Goal: Transaction & Acquisition: Book appointment/travel/reservation

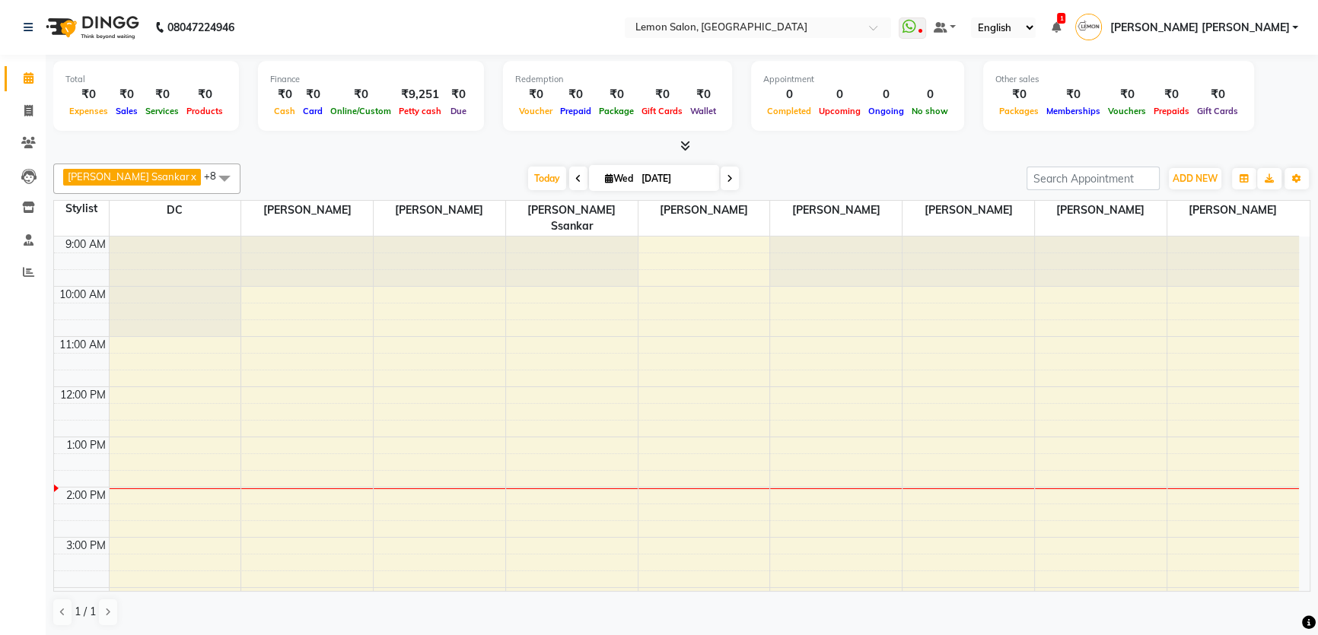
drag, startPoint x: 615, startPoint y: 174, endPoint x: 616, endPoint y: 182, distance: 7.8
click at [637, 174] on input "[DATE]" at bounding box center [675, 178] width 76 height 23
select select "9"
select select "2025"
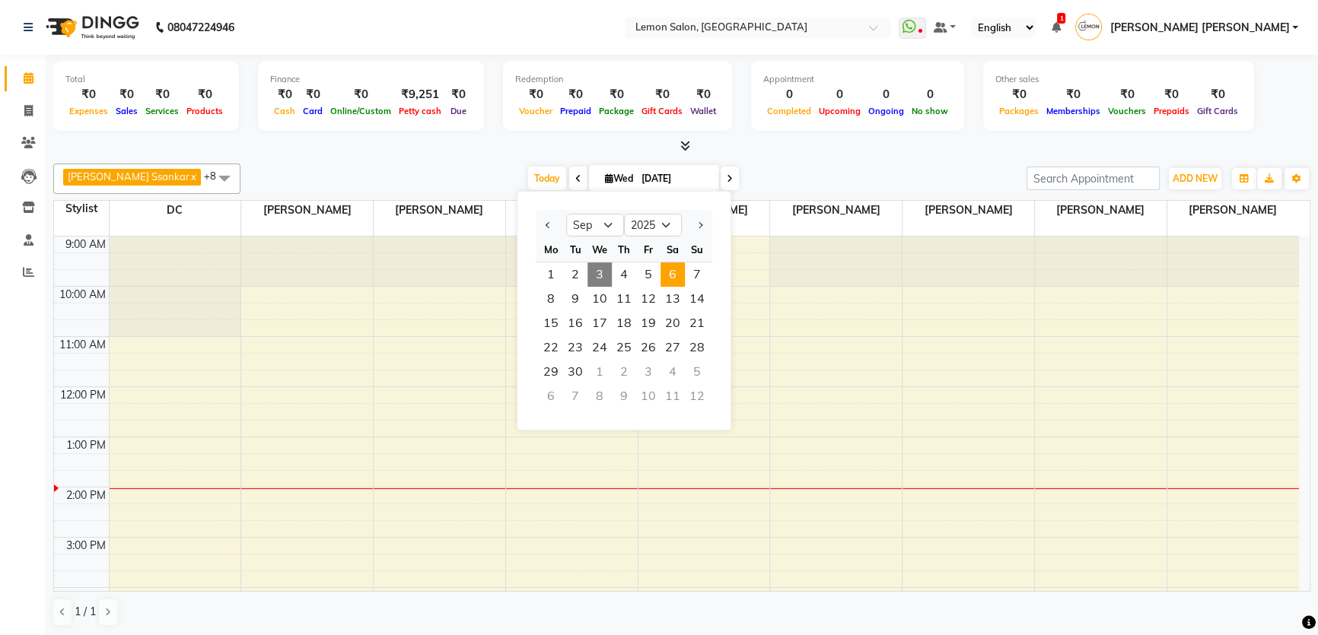
click at [673, 274] on span "6" at bounding box center [672, 274] width 24 height 24
type input "[DATE]"
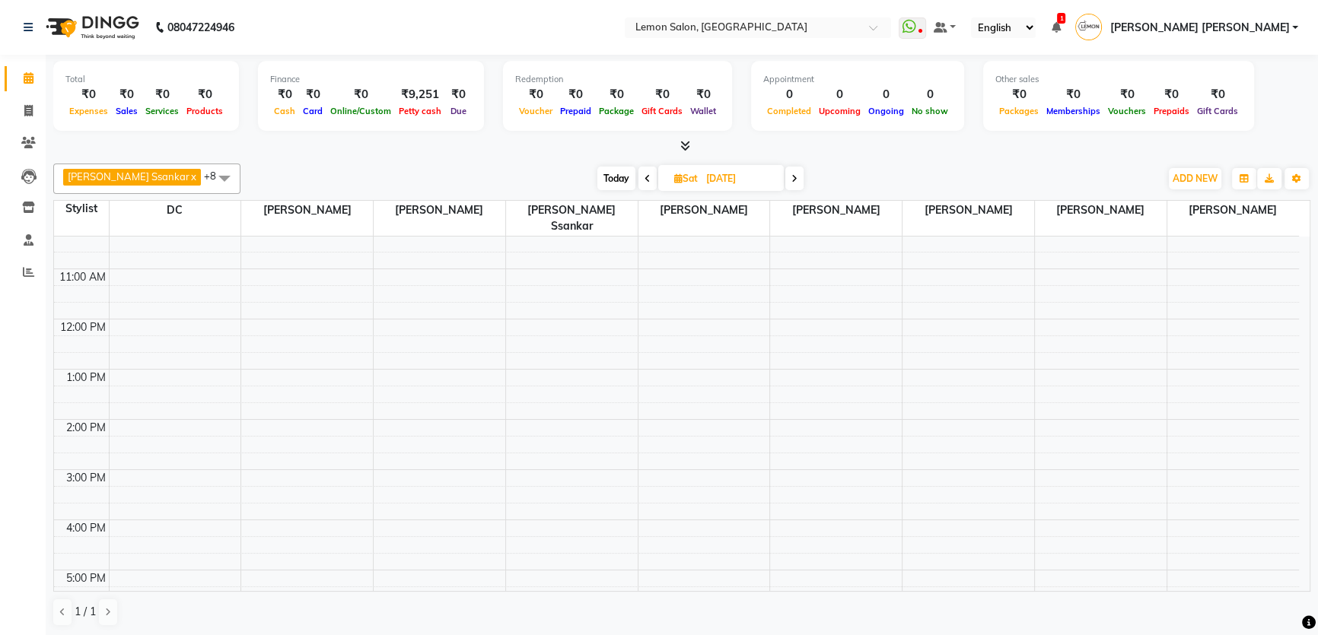
scroll to position [43, 0]
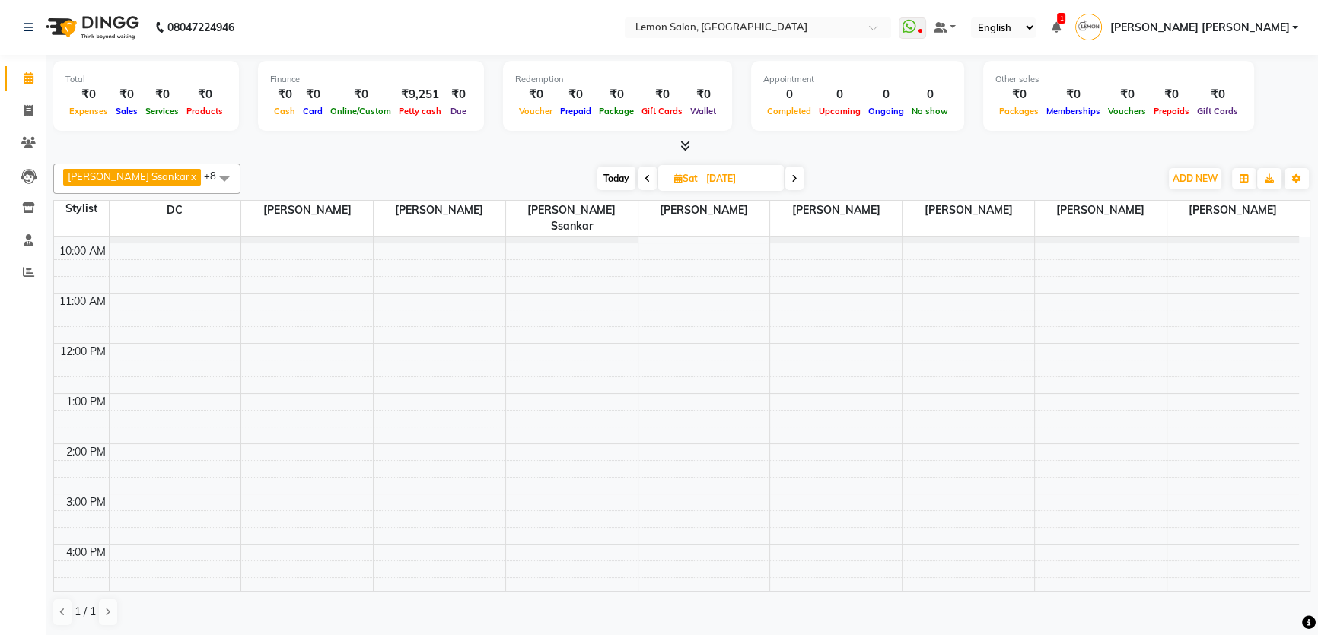
click at [167, 282] on div "9:00 AM 10:00 AM 11:00 AM 12:00 PM 1:00 PM 2:00 PM 3:00 PM 4:00 PM 5:00 PM 6:00…" at bounding box center [676, 544] width 1245 height 702
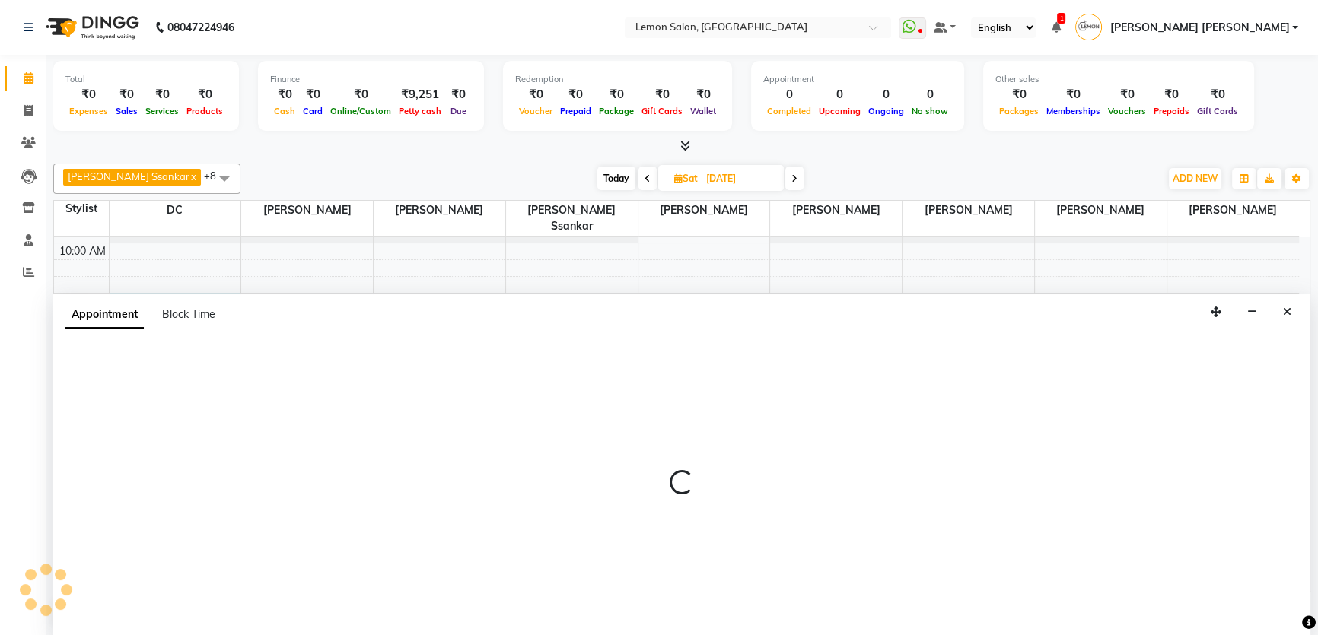
scroll to position [0, 0]
select select "7891"
select select "tentative"
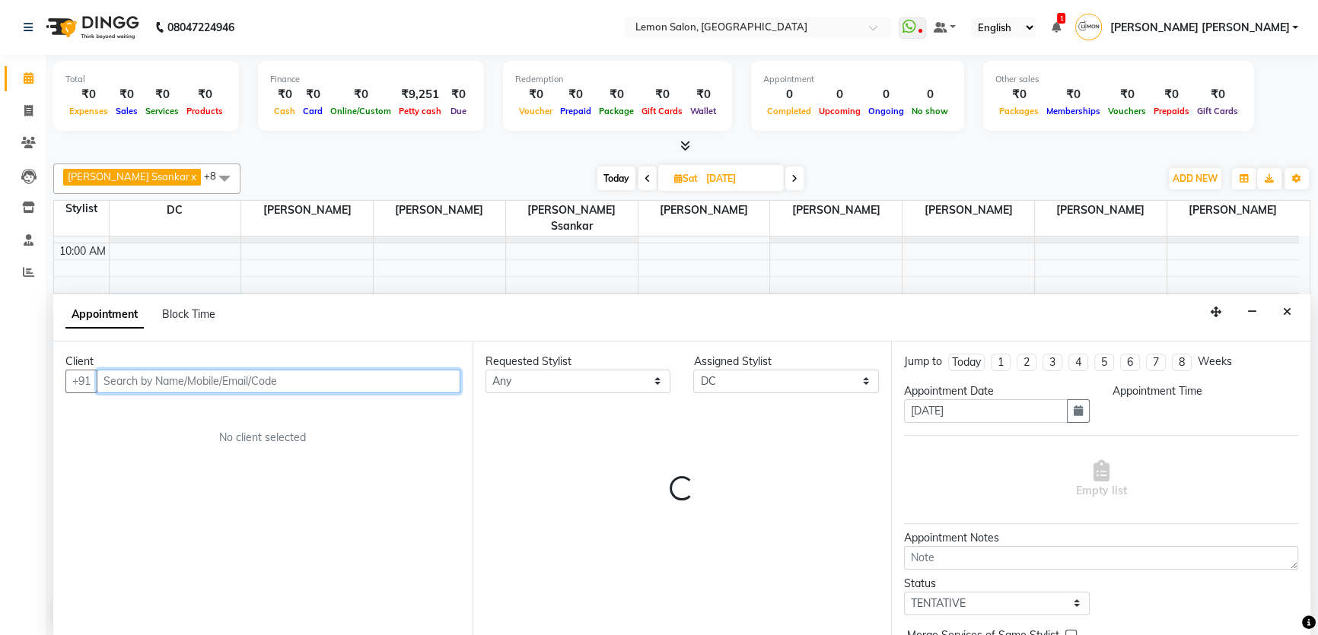
select select "660"
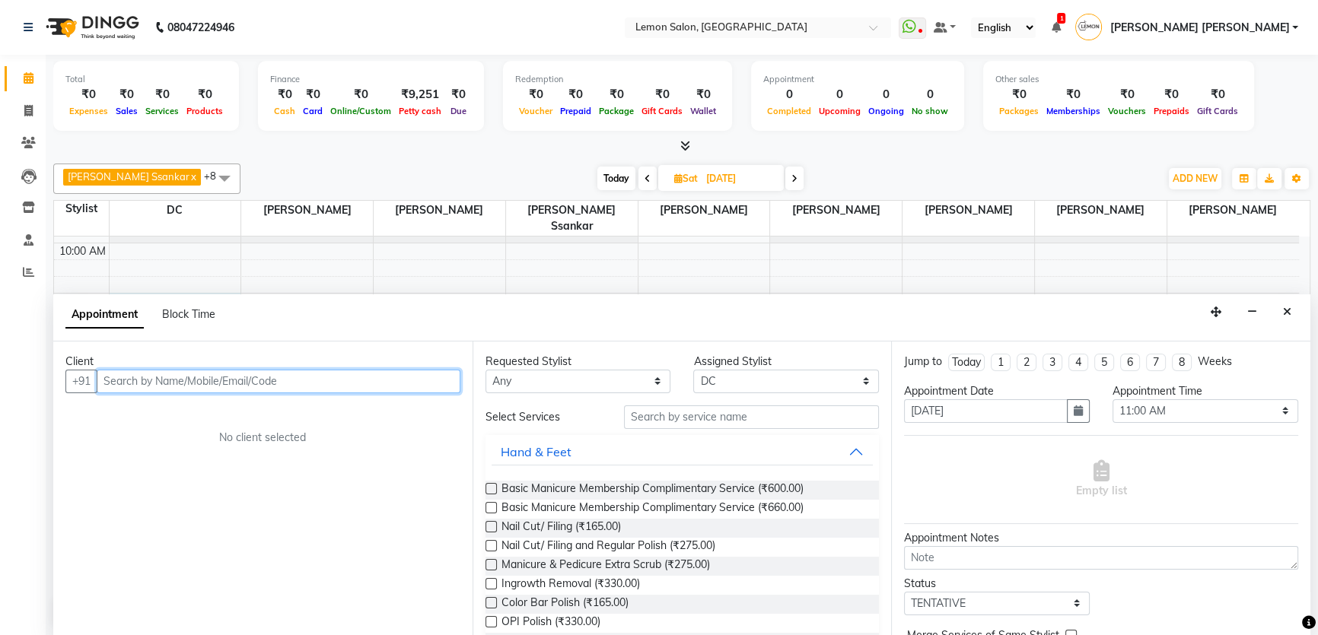
click at [129, 375] on input "text" at bounding box center [279, 382] width 364 height 24
paste input "91671 80157"
click at [138, 382] on input "91671 80157" at bounding box center [247, 382] width 300 height 24
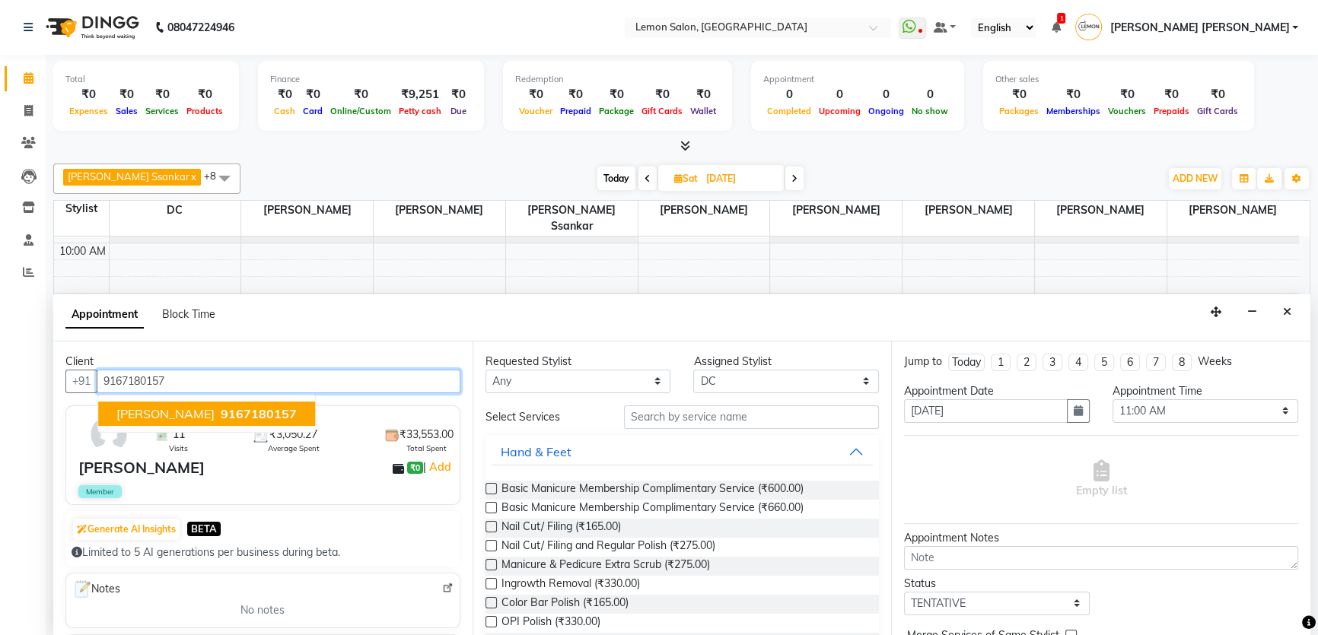
click at [241, 412] on span "9167180157" at bounding box center [259, 413] width 76 height 15
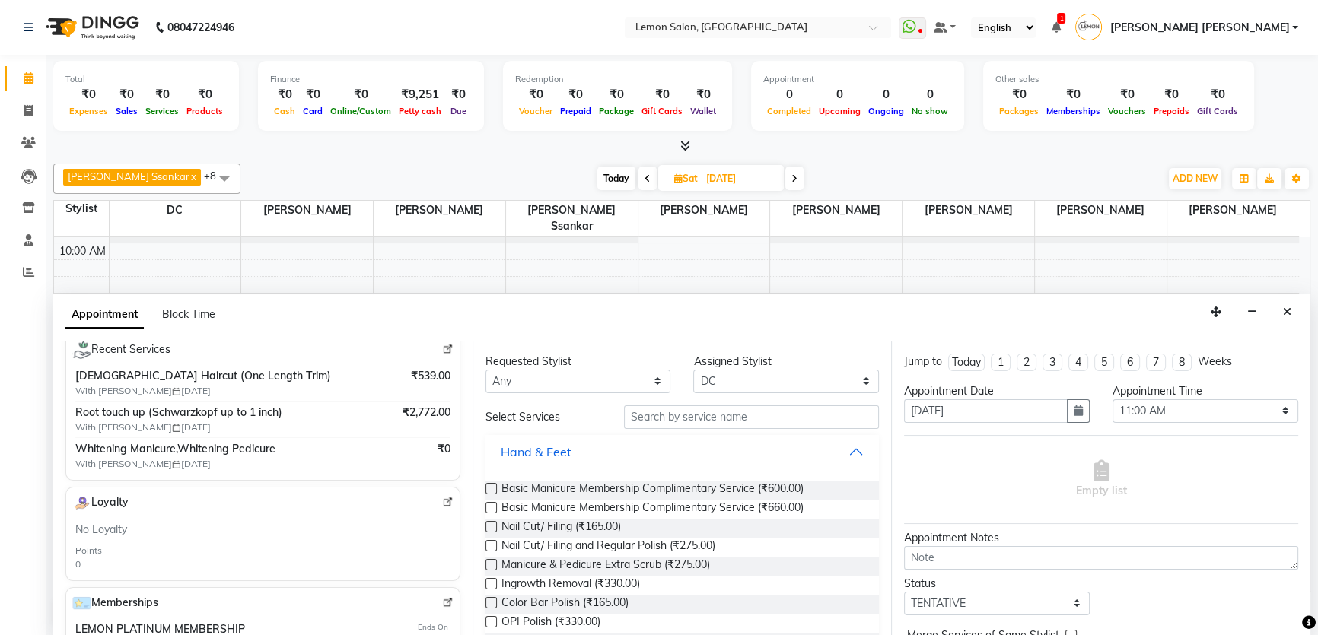
scroll to position [276, 0]
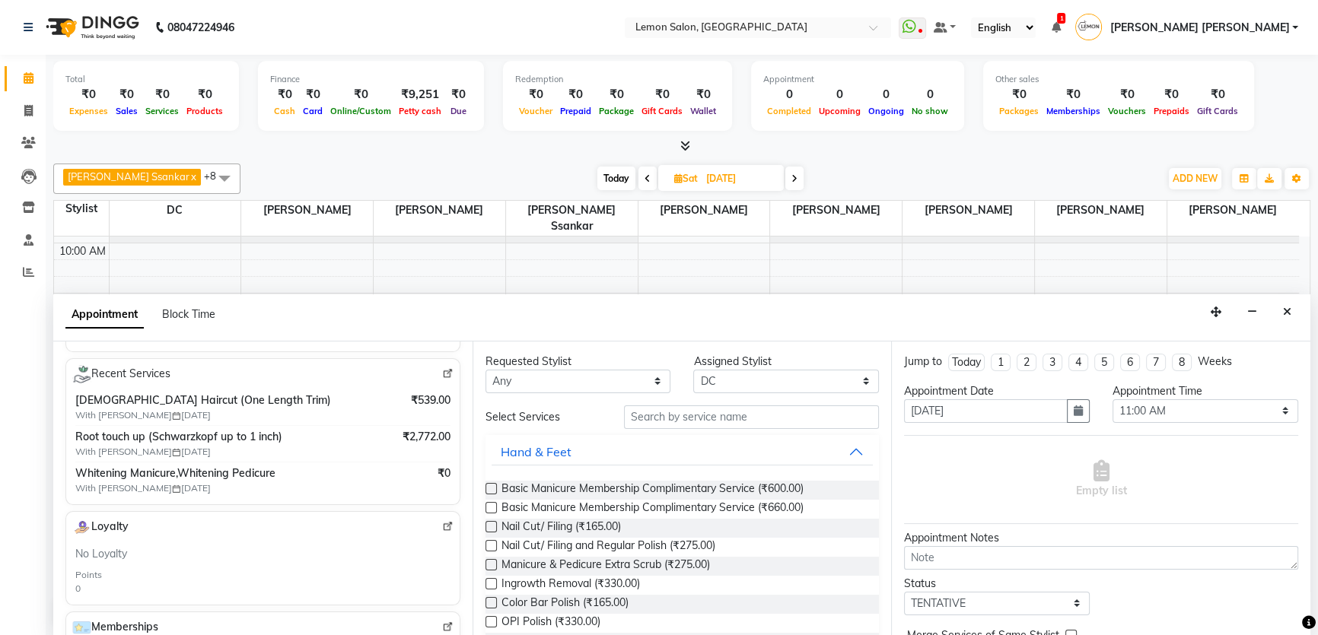
type input "9167180157"
click at [768, 382] on select "Select [PERSON_NAME] [PERSON_NAME] Ssankar [PERSON_NAME] DC [PERSON_NAME] [PERS…" at bounding box center [786, 382] width 186 height 24
click at [733, 411] on input "text" at bounding box center [751, 417] width 255 height 24
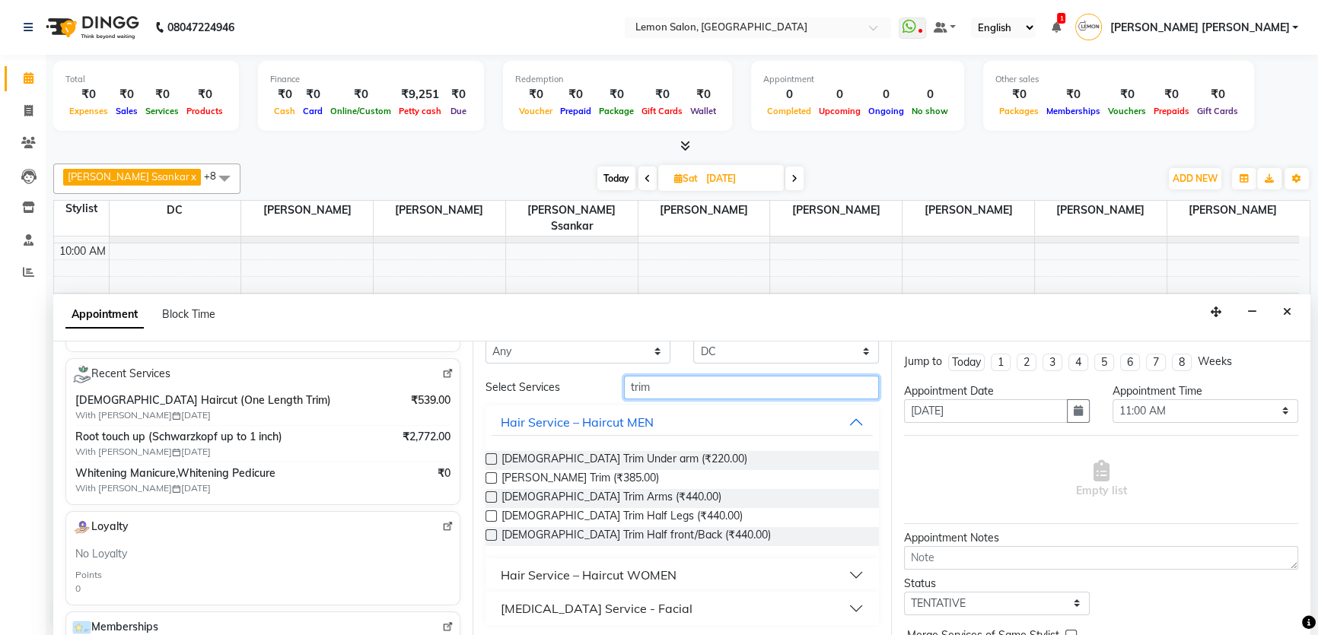
type input "trim"
click at [618, 568] on div "Hair Service – Haircut WOMEN" at bounding box center [589, 575] width 176 height 18
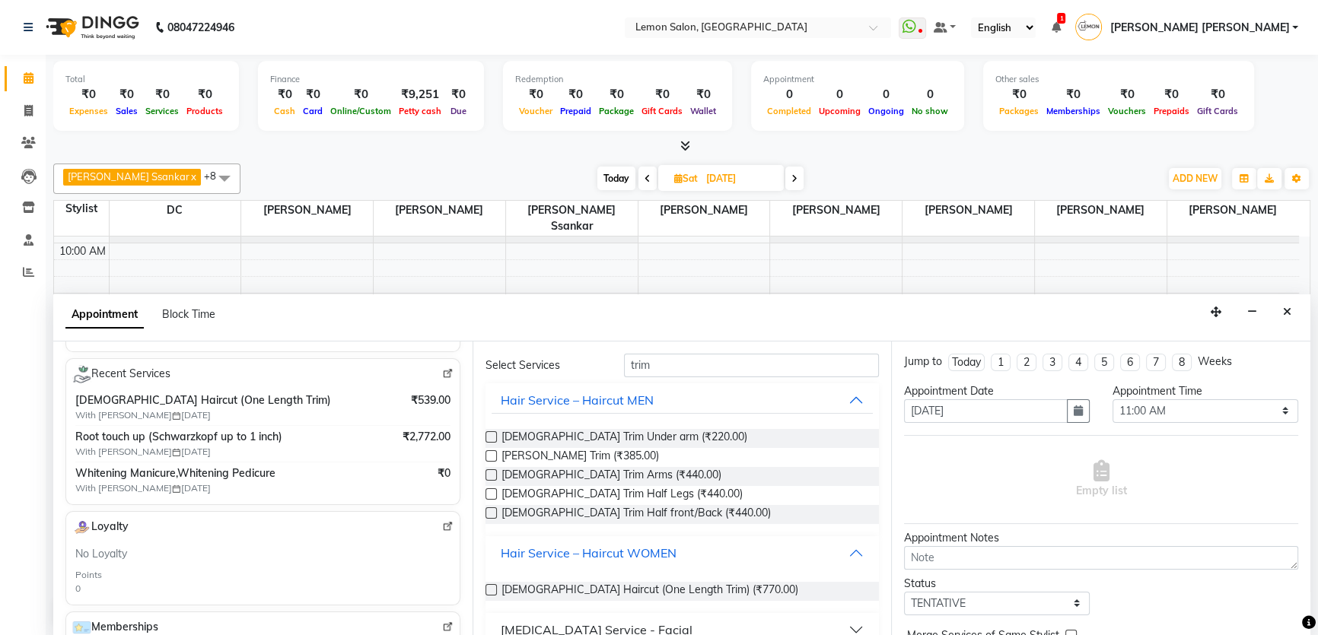
scroll to position [71, 0]
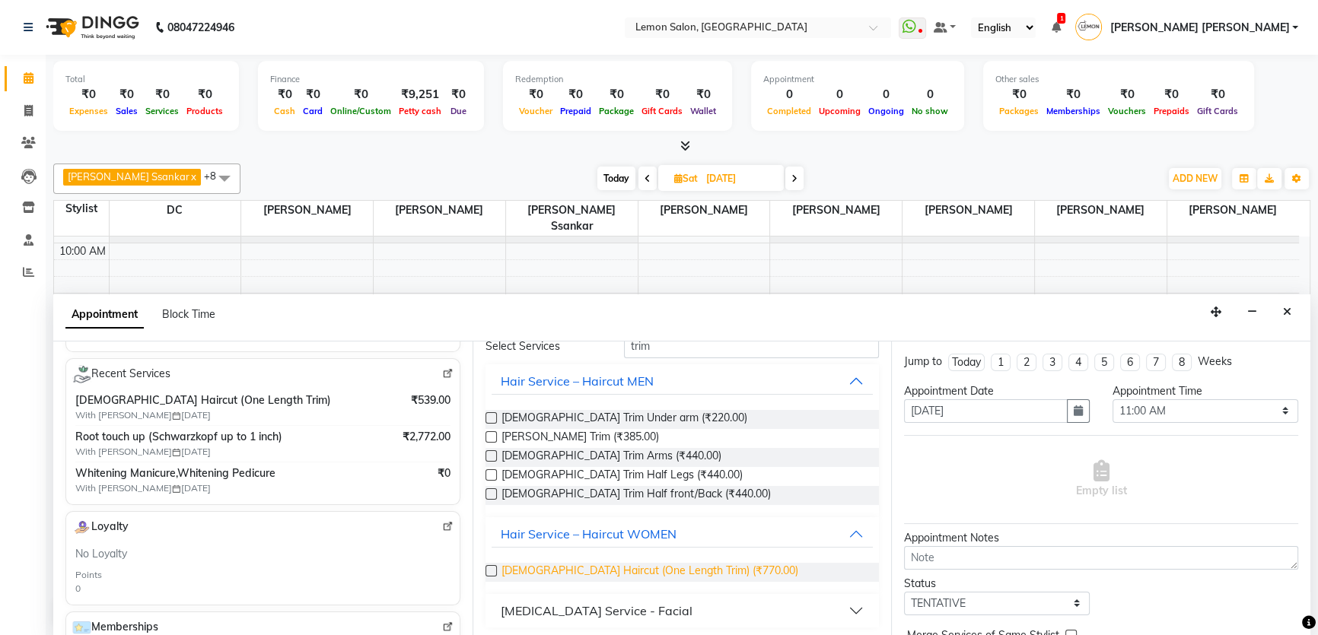
click at [628, 570] on span "[DEMOGRAPHIC_DATA] Haircut (One Length Trim) (₹770.00)" at bounding box center [649, 572] width 297 height 19
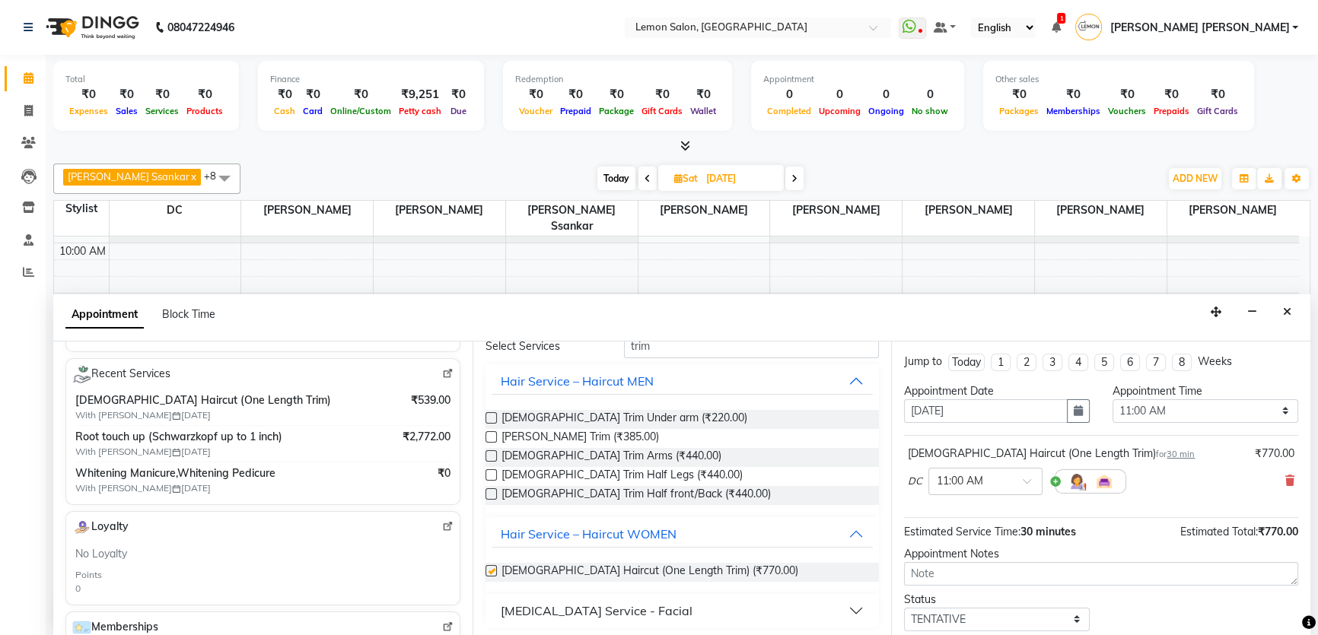
checkbox input "false"
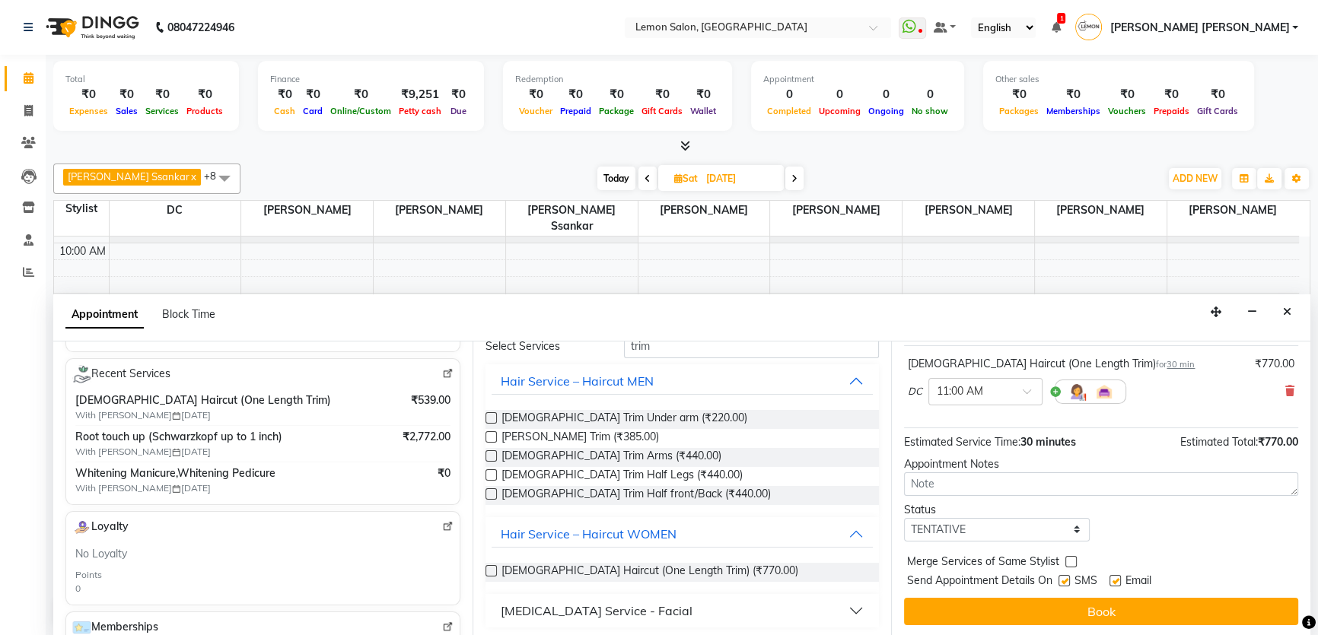
scroll to position [0, 0]
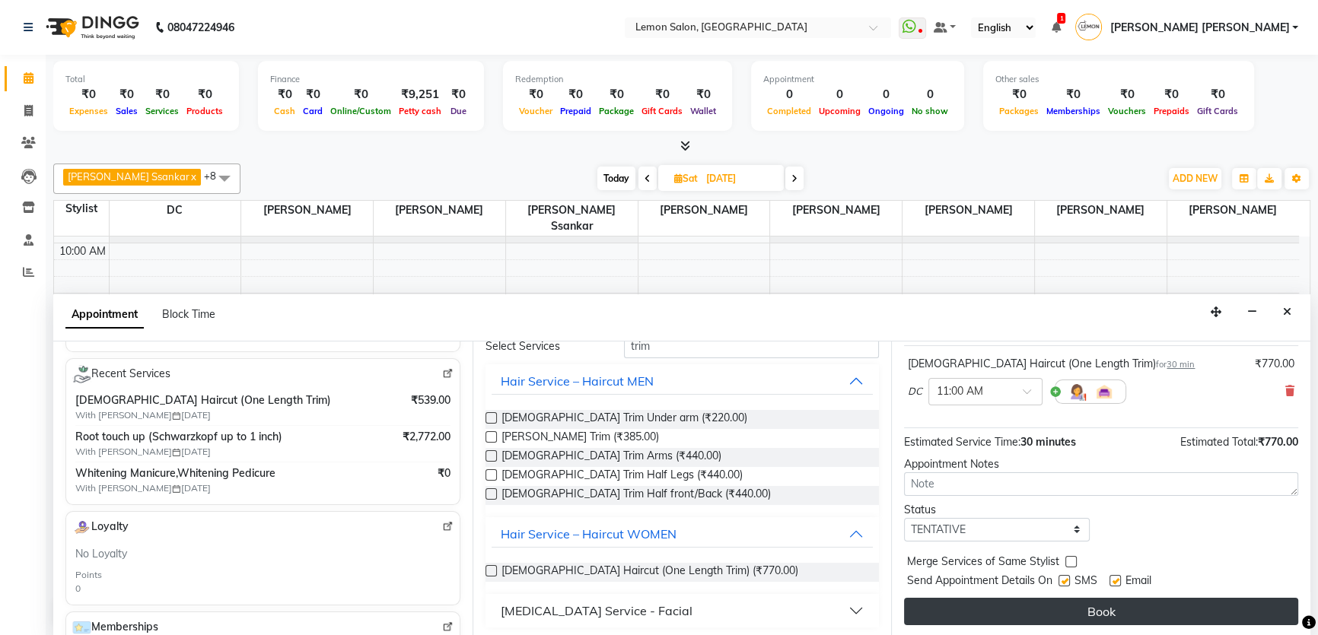
click at [1019, 600] on button "Book" at bounding box center [1101, 611] width 394 height 27
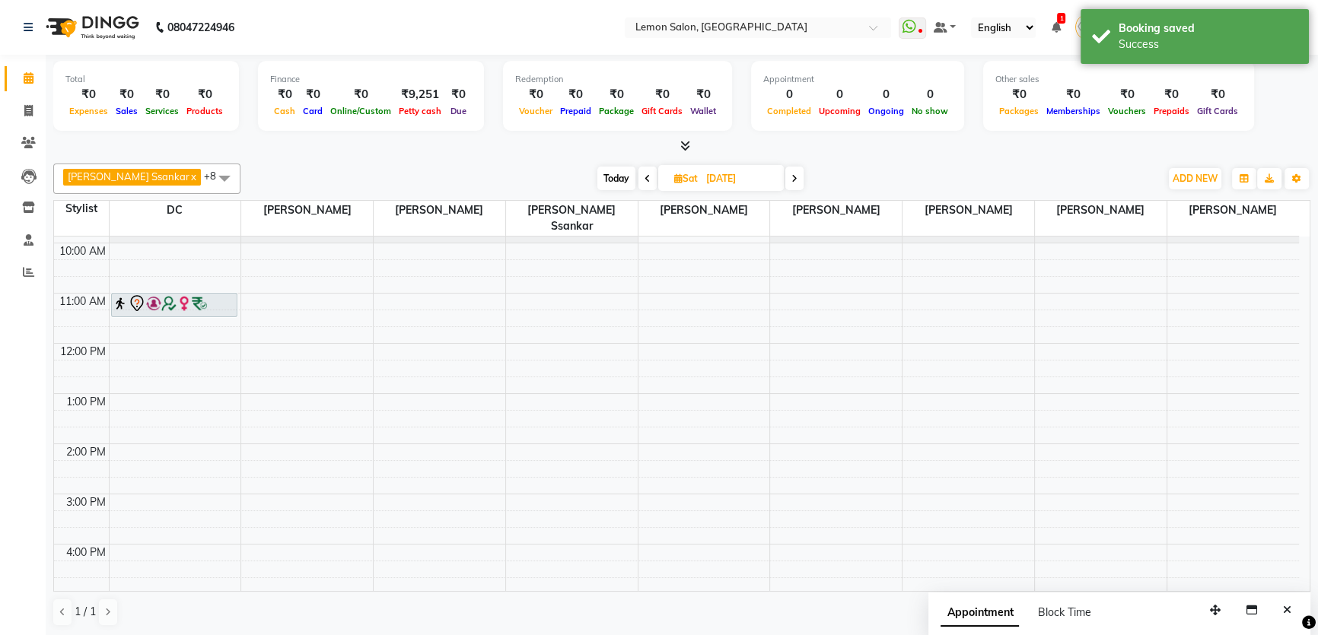
click at [597, 178] on span "Today" at bounding box center [616, 179] width 38 height 24
type input "[DATE]"
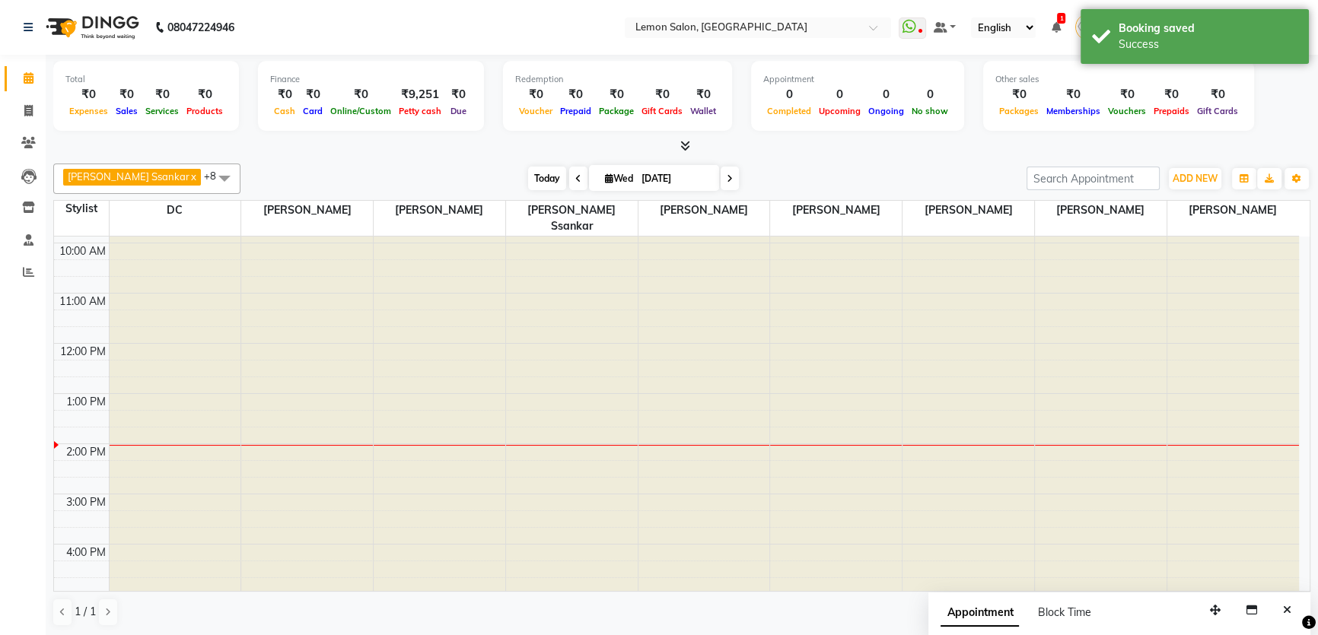
scroll to position [251, 0]
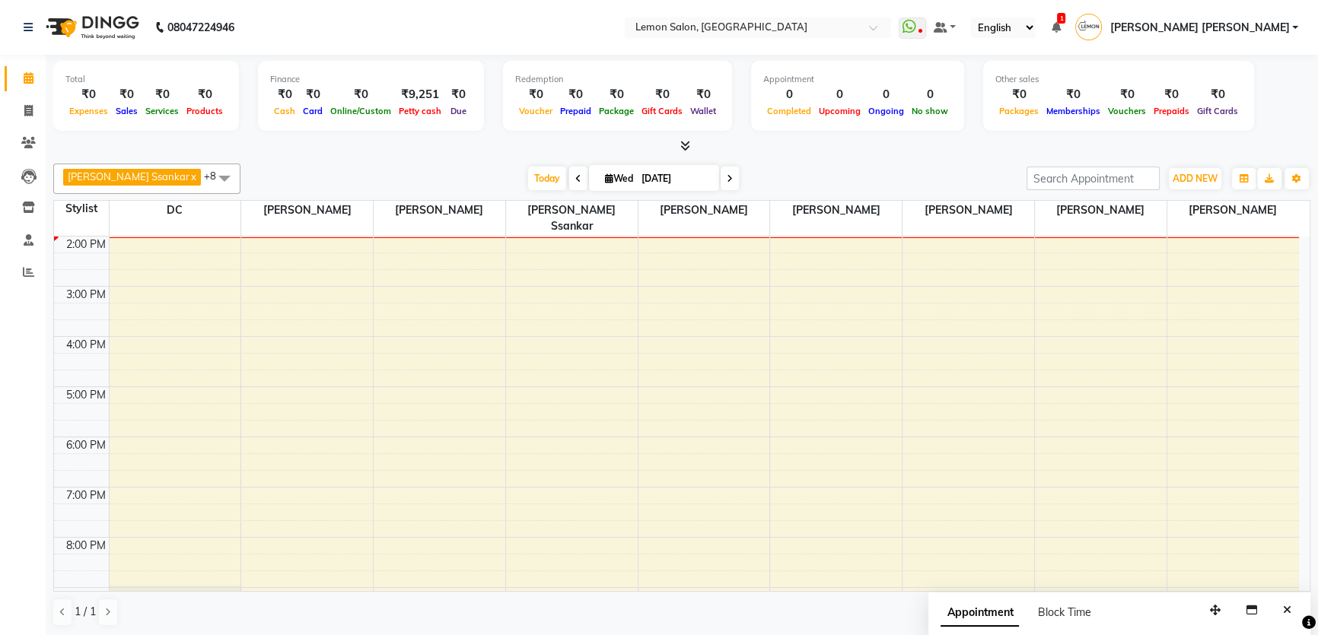
click at [526, 175] on div "[DATE] [DATE]" at bounding box center [633, 178] width 214 height 23
click at [528, 178] on span "Today" at bounding box center [547, 179] width 38 height 24
